Goal: Task Accomplishment & Management: Complete application form

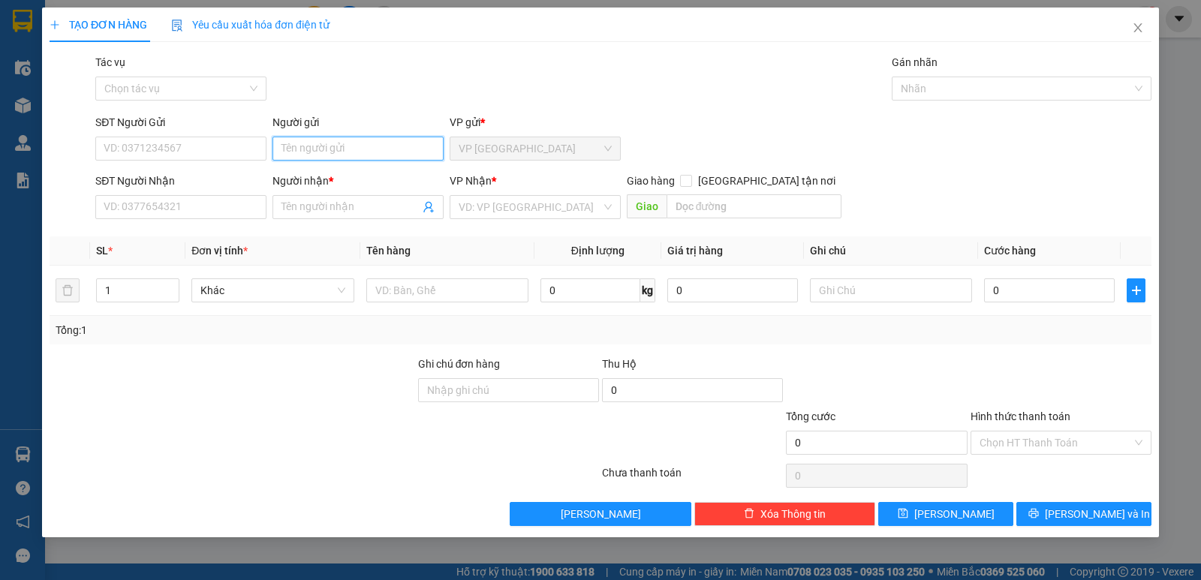
click at [305, 146] on input "Người gửi" at bounding box center [357, 149] width 171 height 24
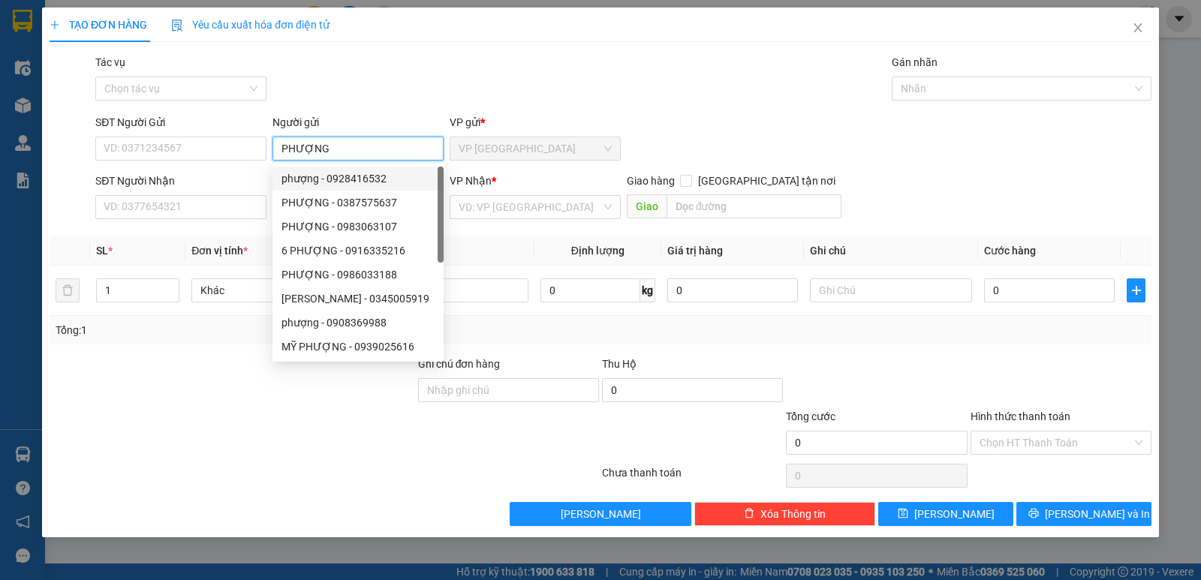
type input "PHƯỢNG"
click at [388, 98] on div "Tác vụ Chọn tác vụ Gán nhãn Nhãn" at bounding box center [623, 80] width 1062 height 53
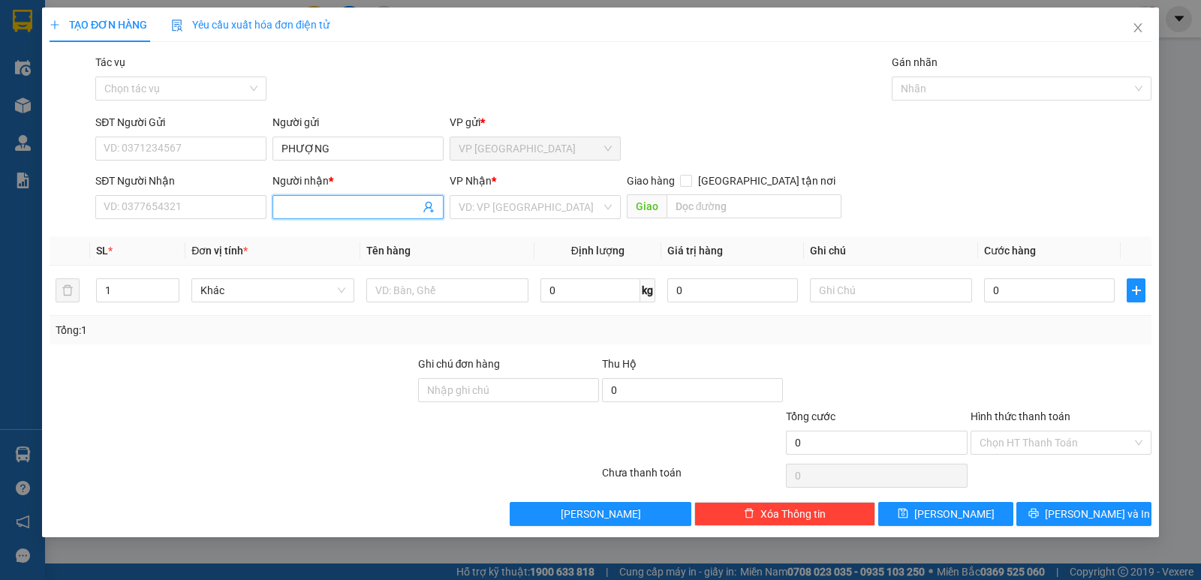
click at [366, 212] on input "Người nhận *" at bounding box center [350, 207] width 138 height 17
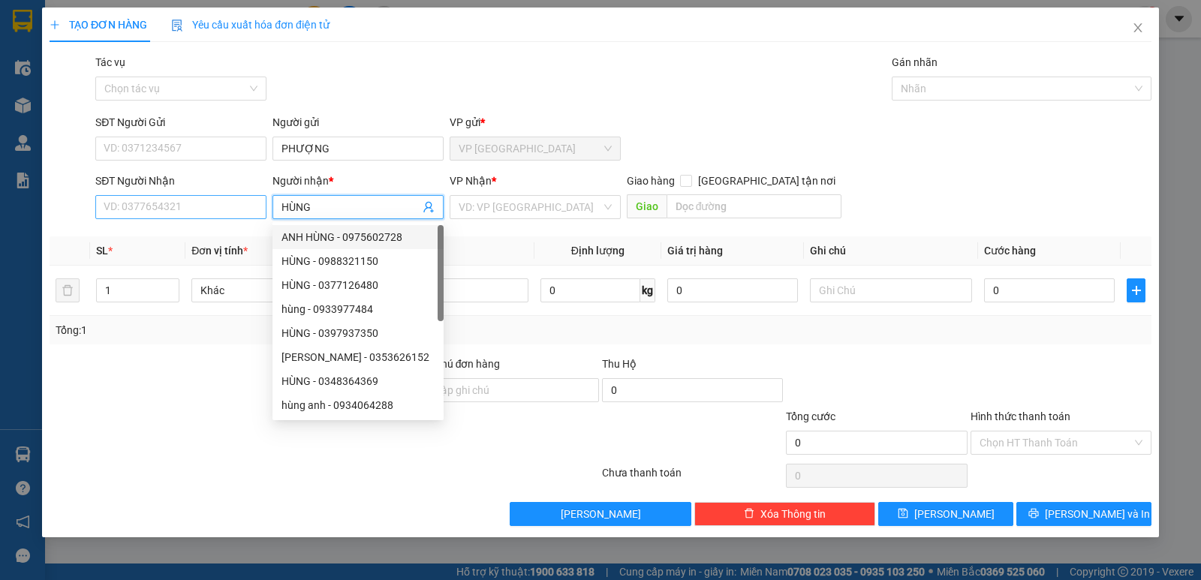
type input "HÙNG"
click at [242, 206] on input "SĐT Người Nhận" at bounding box center [180, 207] width 171 height 24
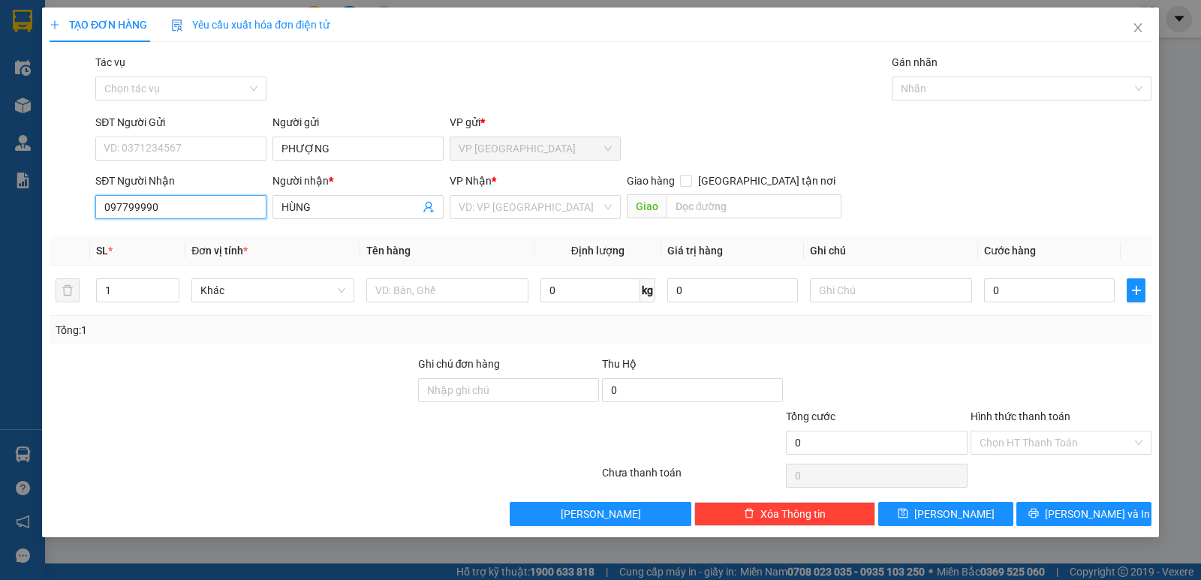
type input "0977999909"
click at [167, 233] on div "0977999909 - HÙNG" at bounding box center [180, 237] width 153 height 17
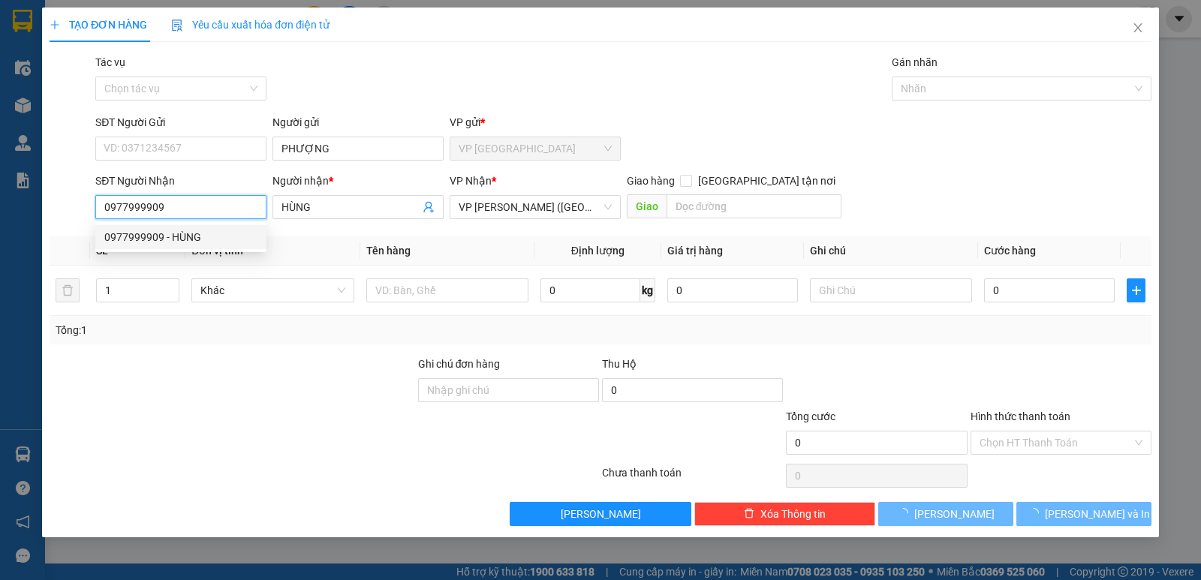
type input "50.000"
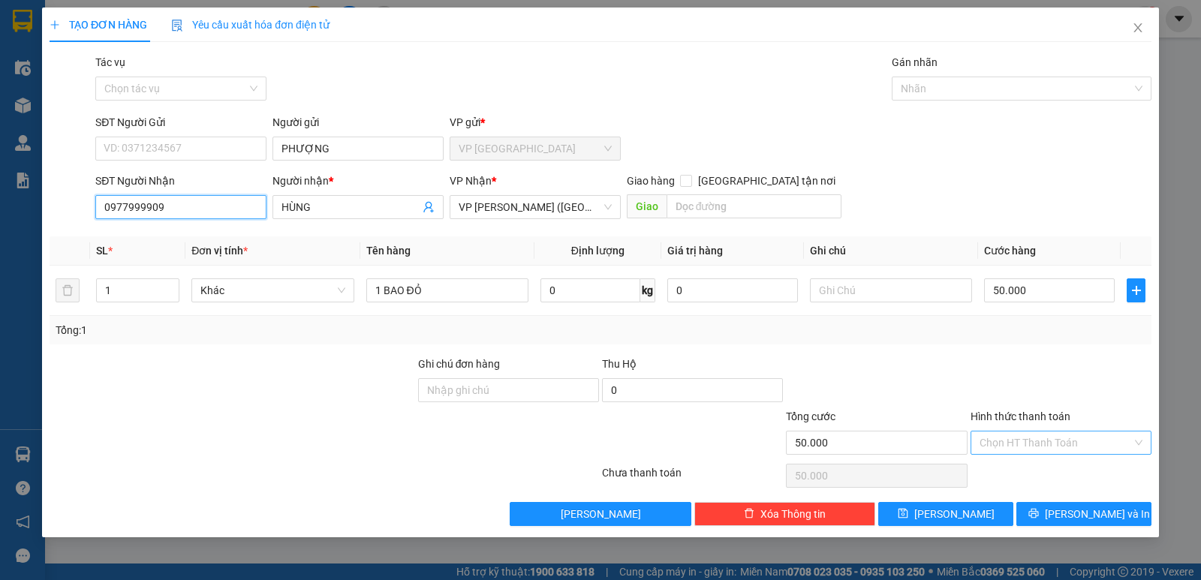
type input "0977999909"
click at [1093, 440] on input "Hình thức thanh toán" at bounding box center [1055, 442] width 152 height 23
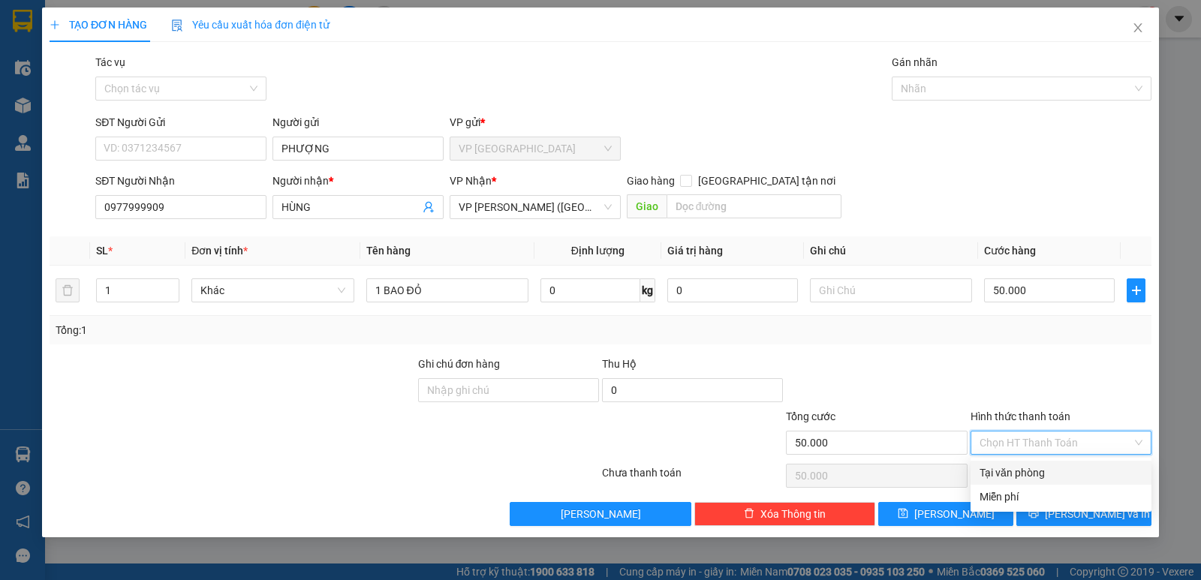
click at [1097, 466] on div "Tại văn phòng" at bounding box center [1060, 472] width 163 height 17
type input "0"
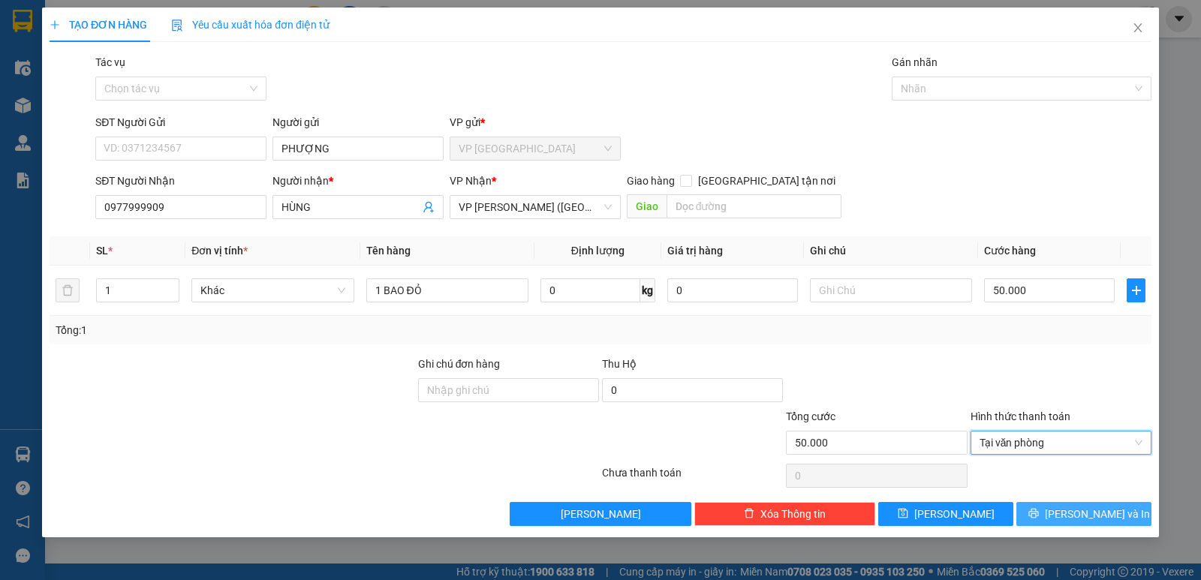
click at [1102, 518] on span "[PERSON_NAME] và In" at bounding box center [1096, 514] width 105 height 17
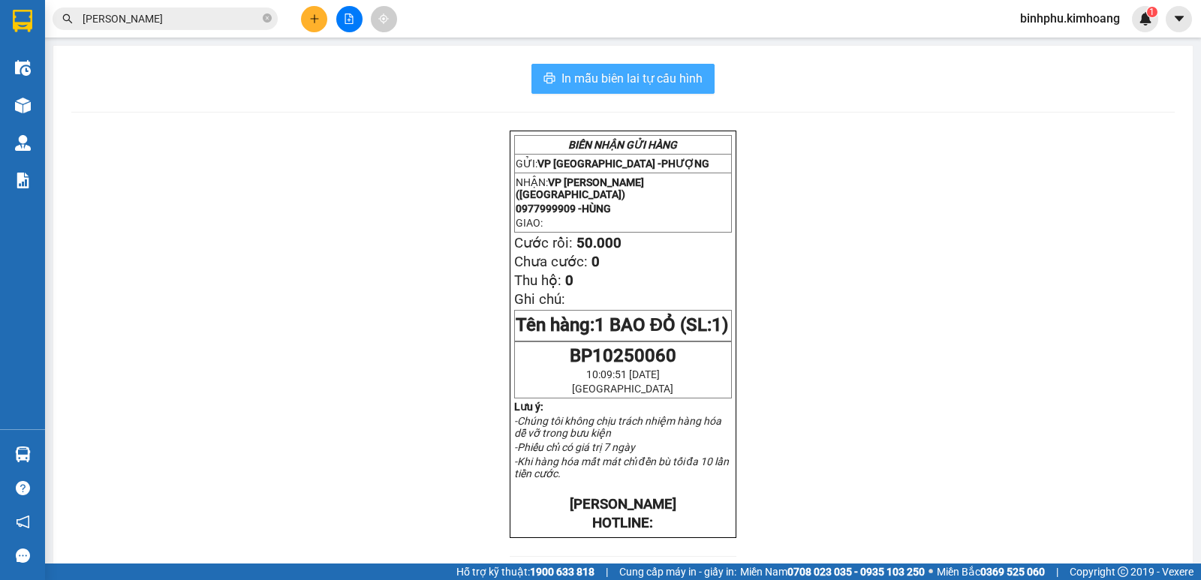
click at [644, 67] on button "In mẫu biên lai tự cấu hình" at bounding box center [622, 79] width 183 height 30
